Goal: Task Accomplishment & Management: Complete application form

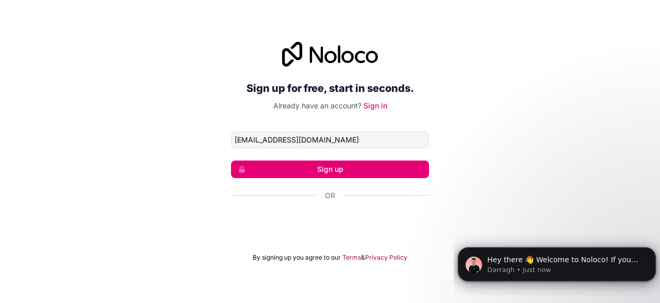
type input "[EMAIL_ADDRESS][DOMAIN_NAME]"
click at [331, 177] on button "Sign up" at bounding box center [330, 169] width 198 height 18
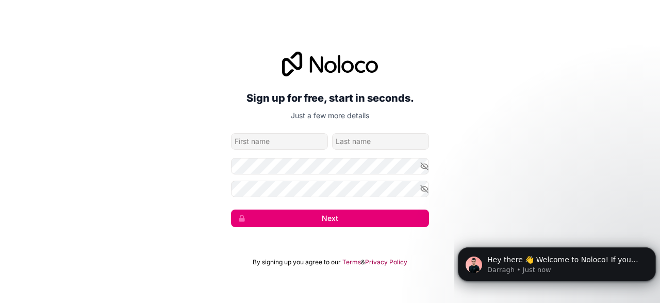
click at [331, 177] on form "[EMAIL_ADDRESS][DOMAIN_NAME] Next" at bounding box center [330, 180] width 198 height 94
click at [291, 142] on input "given-name" at bounding box center [279, 141] width 97 height 17
type input "n"
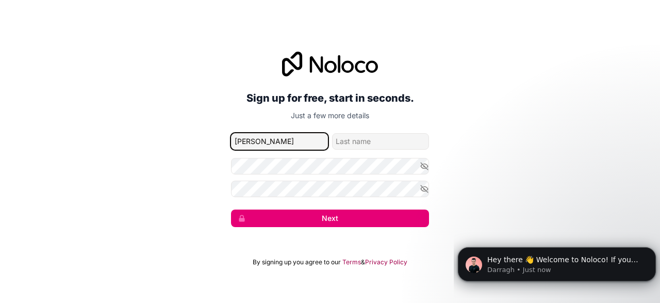
type input "[PERSON_NAME]"
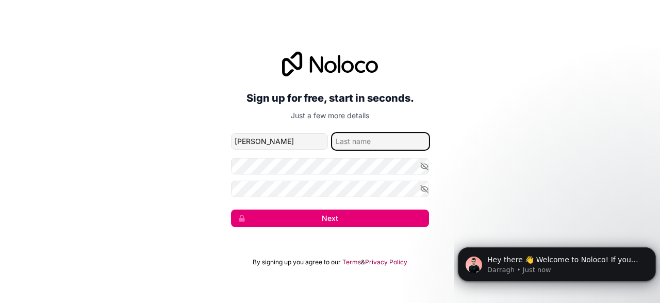
click at [352, 136] on input "family-name" at bounding box center [380, 141] width 97 height 17
type input "Kiplagat"
click at [291, 212] on button "Next" at bounding box center [330, 218] width 198 height 18
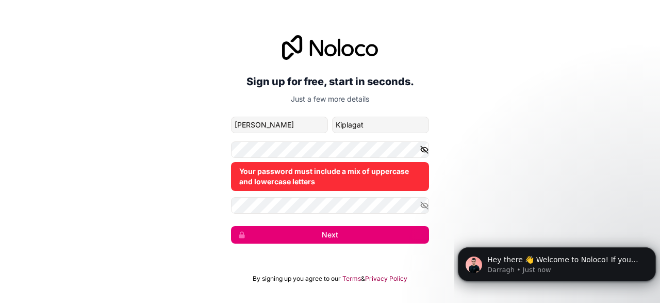
click at [423, 151] on icon "button" at bounding box center [424, 149] width 9 height 9
click at [426, 203] on icon "button" at bounding box center [424, 205] width 9 height 9
click at [267, 230] on button "Next" at bounding box center [330, 235] width 198 height 18
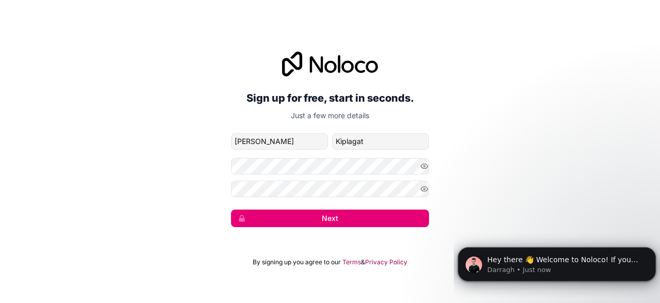
click at [310, 213] on button "Next" at bounding box center [330, 218] width 198 height 18
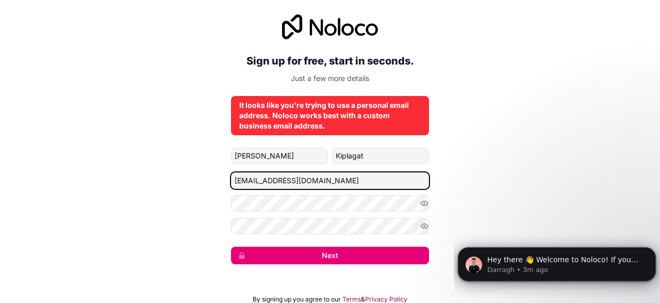
click at [316, 177] on input "[EMAIL_ADDRESS][DOMAIN_NAME]" at bounding box center [330, 180] width 198 height 17
type input "[EMAIL_ADDRESS][DOMAIN_NAME]"
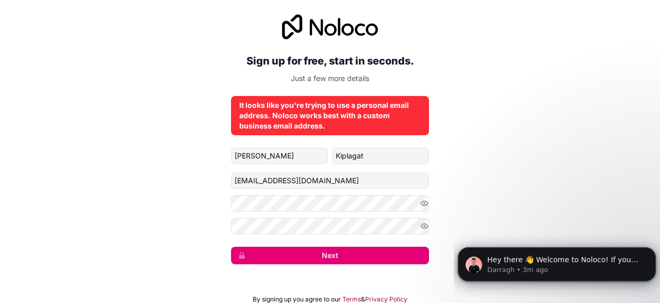
click at [320, 255] on button "Next" at bounding box center [330, 255] width 198 height 18
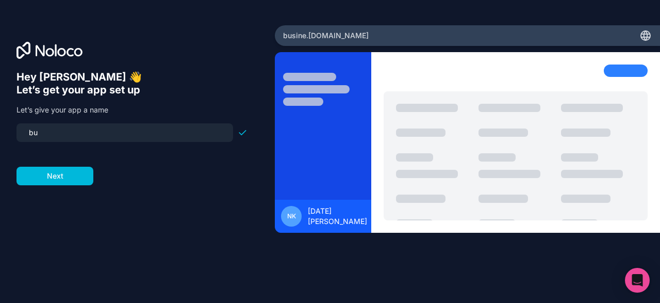
type input "b"
type input "zyflixnett"
click at [75, 179] on button "Next" at bounding box center [55, 176] width 77 height 19
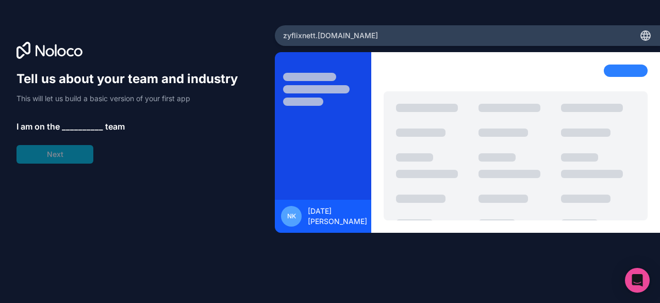
click at [73, 123] on span "__________" at bounding box center [82, 126] width 41 height 12
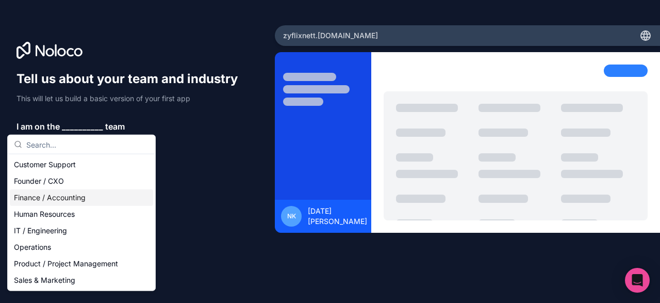
click at [75, 197] on div "Finance / Accounting" at bounding box center [81, 197] width 143 height 17
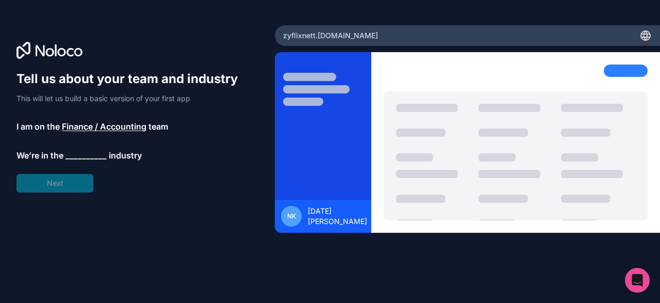
click at [78, 155] on span "__________" at bounding box center [85, 155] width 41 height 12
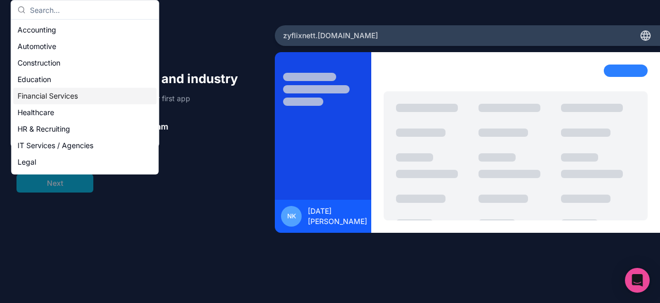
click at [58, 103] on div "Financial Services" at bounding box center [84, 96] width 143 height 17
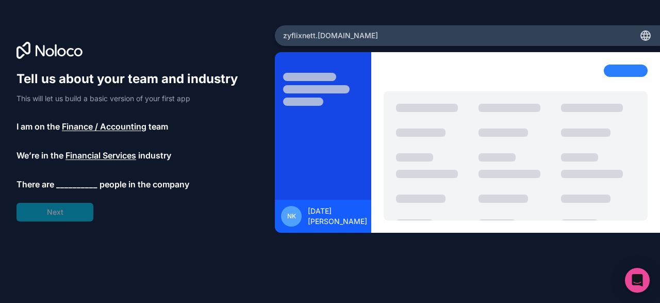
click at [135, 125] on span "Finance / Accounting" at bounding box center [104, 126] width 85 height 12
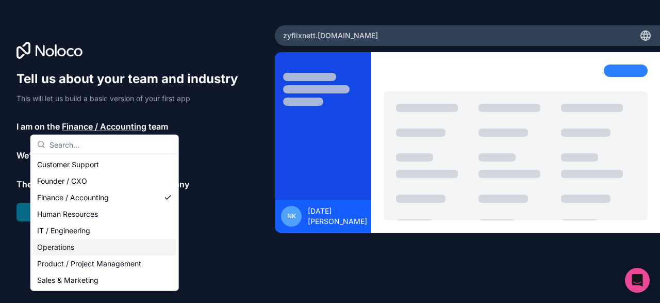
click at [73, 243] on div "Operations" at bounding box center [104, 247] width 143 height 17
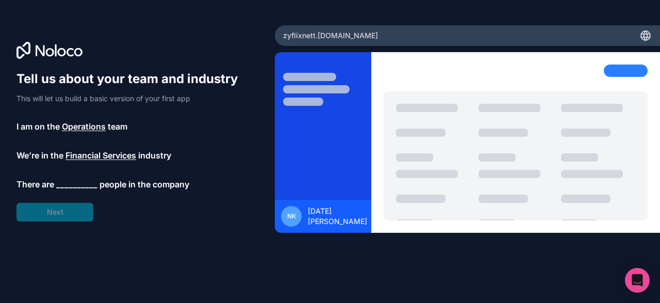
click at [107, 154] on span "Financial Services" at bounding box center [100, 155] width 71 height 12
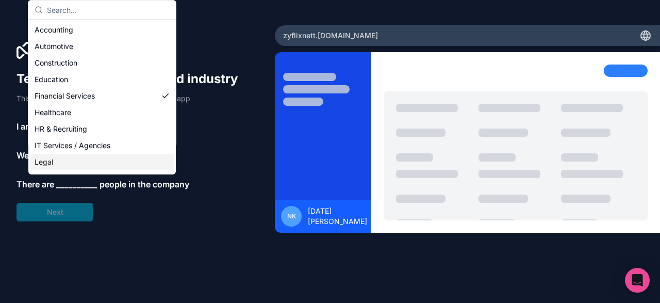
click at [98, 160] on div "Legal" at bounding box center [101, 162] width 143 height 17
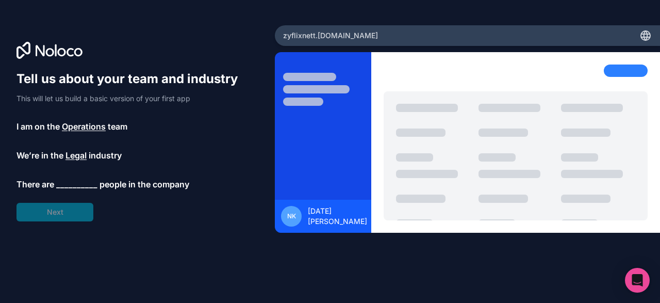
click at [87, 179] on span "__________" at bounding box center [76, 184] width 41 height 12
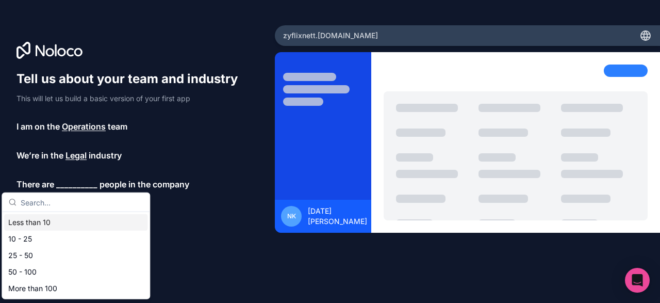
click at [75, 223] on div "Less than 10" at bounding box center [75, 222] width 143 height 17
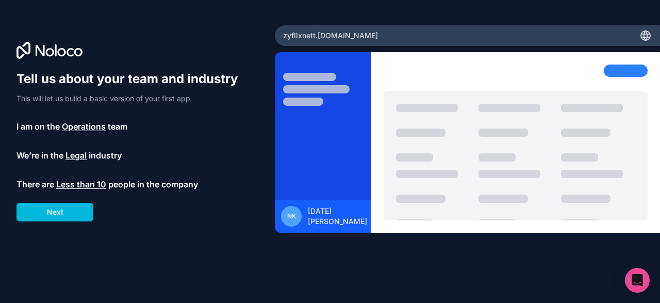
click at [73, 214] on button "Next" at bounding box center [55, 212] width 77 height 19
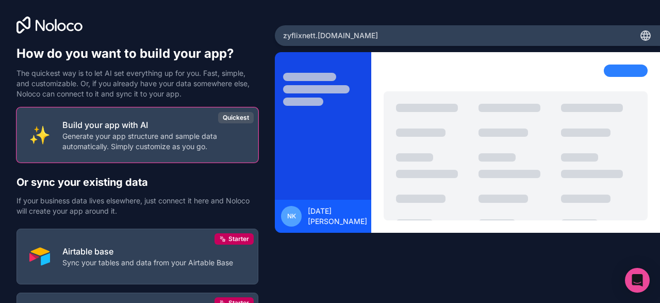
scroll to position [1, 0]
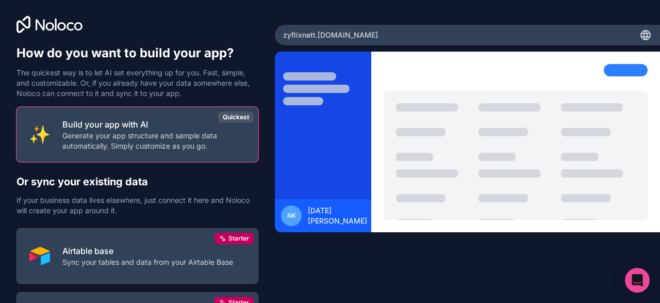
click at [87, 130] on div "Build your app with AI Generate your app structure and sample data automaticall…" at bounding box center [153, 134] width 183 height 33
click at [245, 113] on div "Quickest" at bounding box center [236, 116] width 36 height 11
click at [178, 249] on p "Airtable base" at bounding box center [147, 250] width 171 height 12
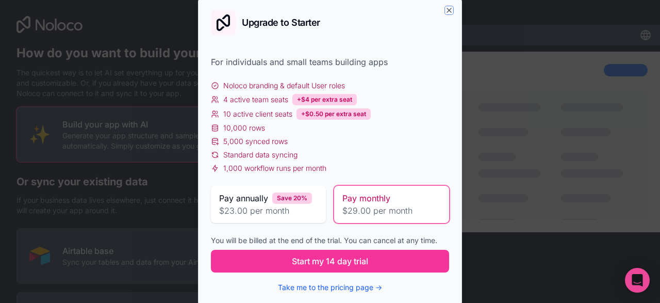
click at [448, 9] on icon "button" at bounding box center [449, 10] width 8 height 8
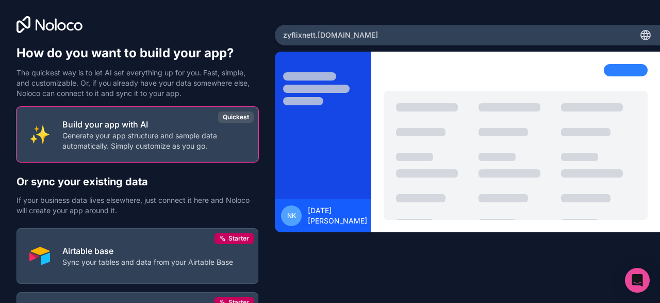
click at [171, 137] on p "Generate your app structure and sample data automatically. Simply customize as …" at bounding box center [153, 140] width 183 height 21
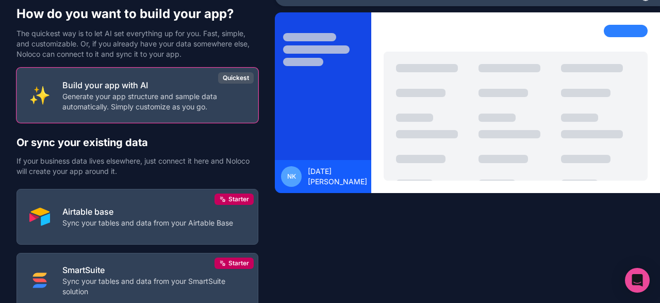
scroll to position [113, 0]
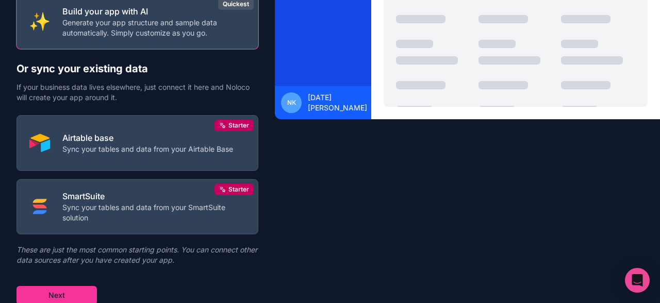
click at [46, 290] on button "Next" at bounding box center [57, 295] width 80 height 19
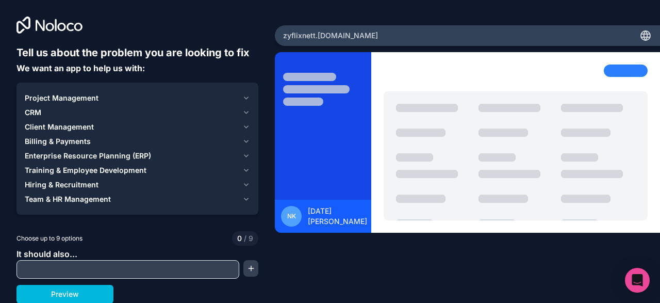
click at [81, 140] on span "Billing & Payments" at bounding box center [58, 141] width 66 height 10
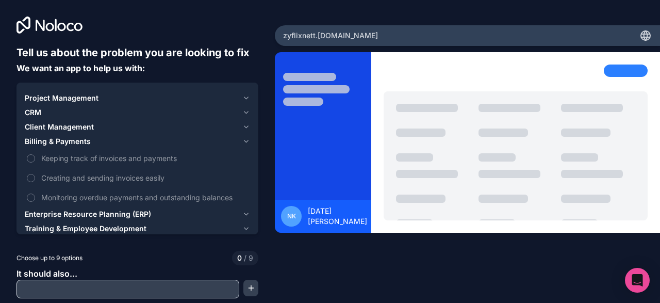
click at [31, 157] on button "Keeping track of invoices and payments" at bounding box center [31, 158] width 8 height 8
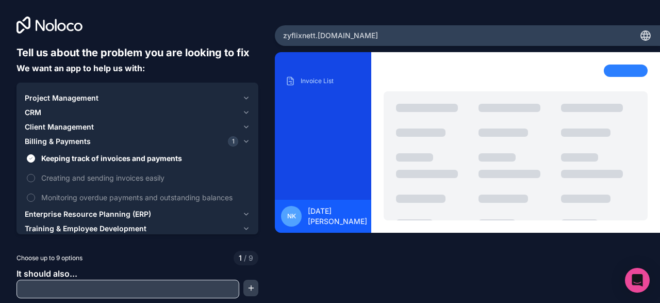
click at [30, 177] on button "Creating and sending invoices easily" at bounding box center [31, 178] width 8 height 8
click at [29, 190] on label "Monitoring overdue payments and outstanding balances" at bounding box center [137, 197] width 225 height 19
click at [29, 193] on button "Monitoring overdue payments and outstanding balances" at bounding box center [31, 197] width 8 height 8
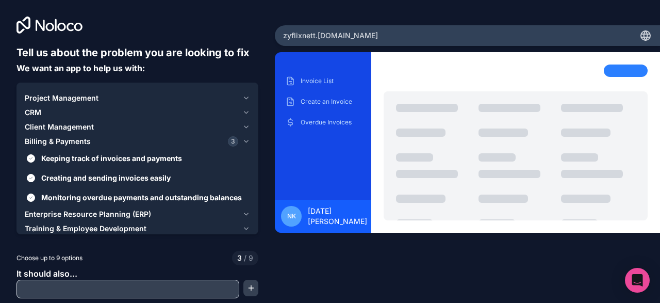
click at [43, 92] on button "Project Management" at bounding box center [137, 98] width 225 height 14
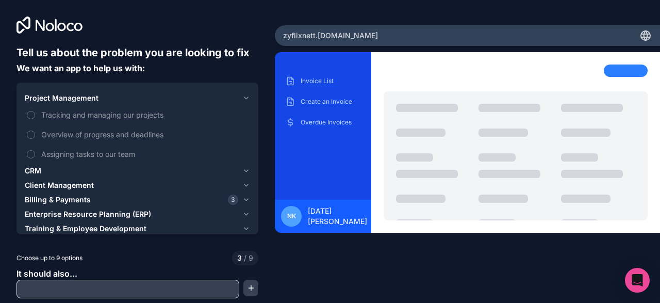
click at [35, 173] on span "CRM" at bounding box center [33, 171] width 17 height 10
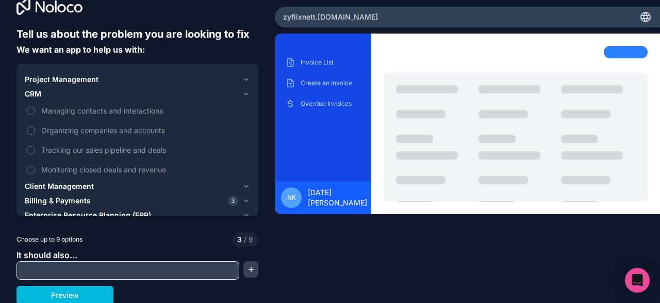
scroll to position [20, 0]
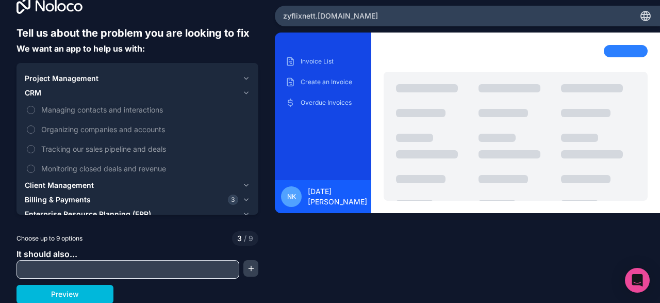
click at [41, 186] on span "Client Management" at bounding box center [59, 185] width 69 height 10
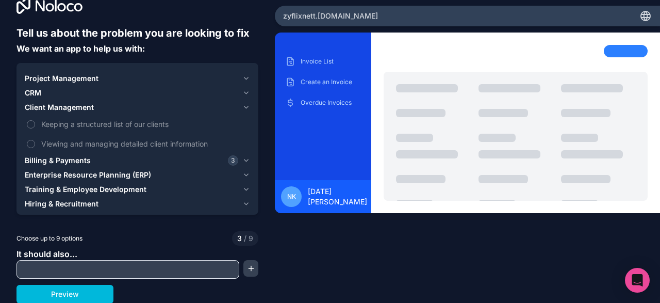
click at [62, 291] on button "Preview" at bounding box center [65, 294] width 97 height 19
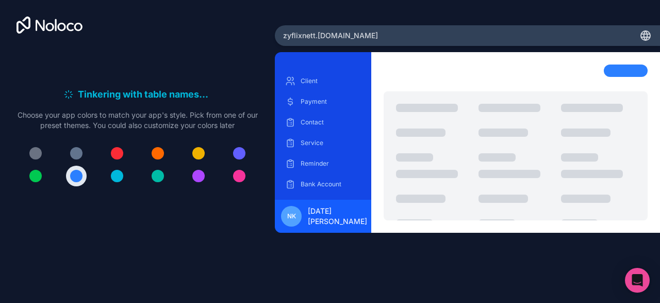
click at [112, 178] on div at bounding box center [117, 176] width 12 height 12
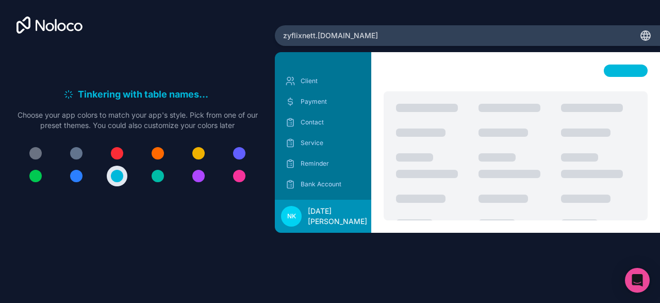
click at [34, 145] on button at bounding box center [35, 153] width 21 height 21
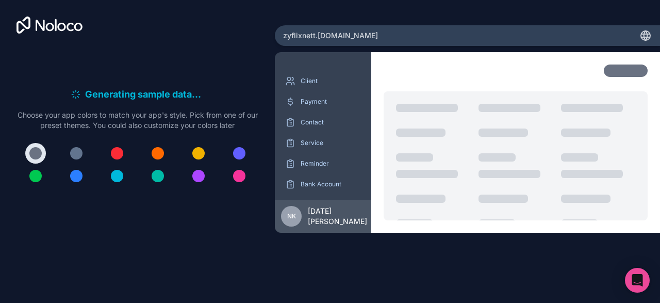
click at [374, 79] on div at bounding box center [515, 142] width 289 height 180
click at [250, 178] on div at bounding box center [138, 164] width 242 height 43
click at [235, 175] on div at bounding box center [239, 176] width 12 height 12
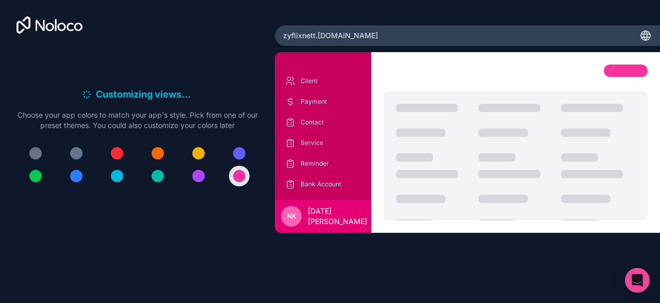
click at [45, 150] on button at bounding box center [35, 153] width 21 height 21
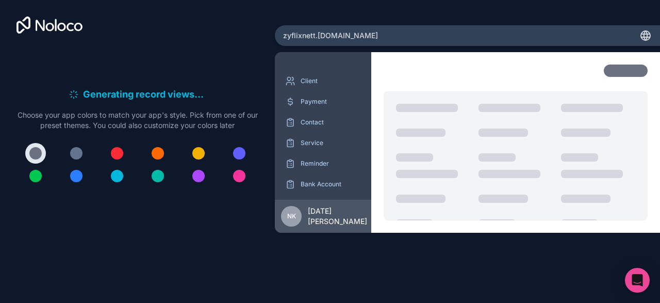
click at [358, 28] on div "zyflixnett .[DOMAIN_NAME]" at bounding box center [467, 35] width 385 height 21
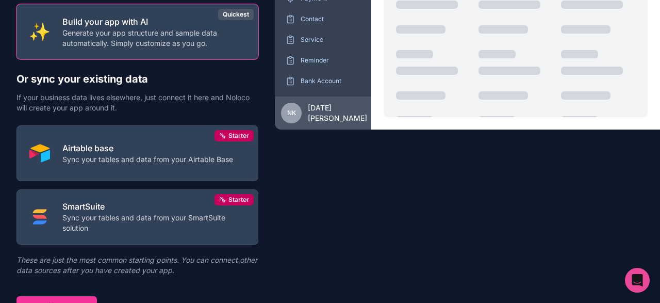
scroll to position [113, 0]
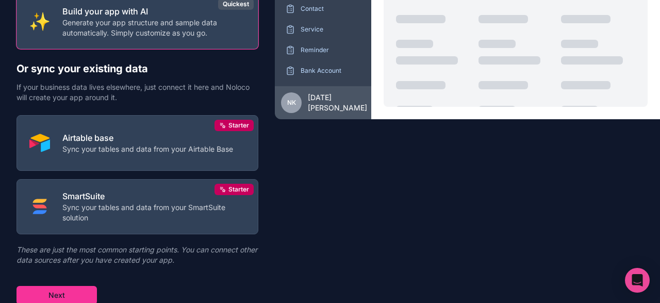
click at [53, 291] on button "Next" at bounding box center [57, 295] width 80 height 19
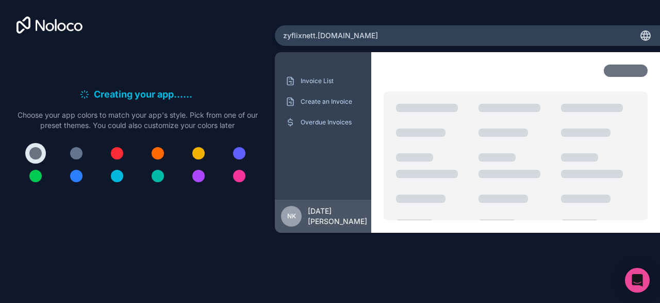
click at [339, 170] on div "Invoice List Create an Invoice Overdue Invoices" at bounding box center [323, 132] width 80 height 119
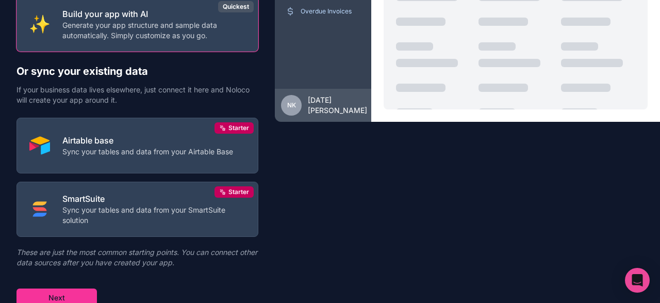
scroll to position [113, 0]
